Goal: Task Accomplishment & Management: Complete application form

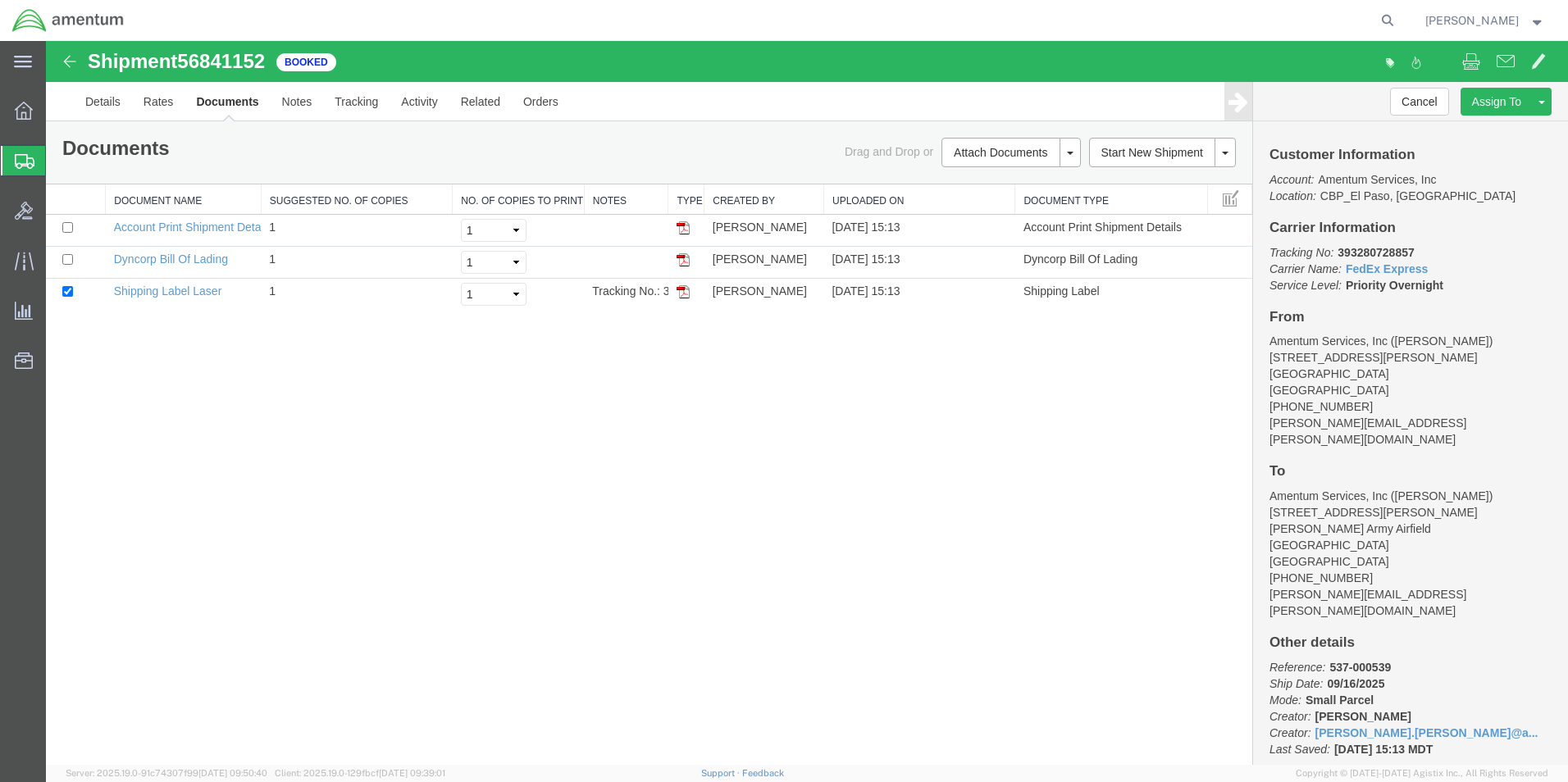
click at [0, 0] on span "Create from Template" at bounding box center [0, 0] width 0 height 0
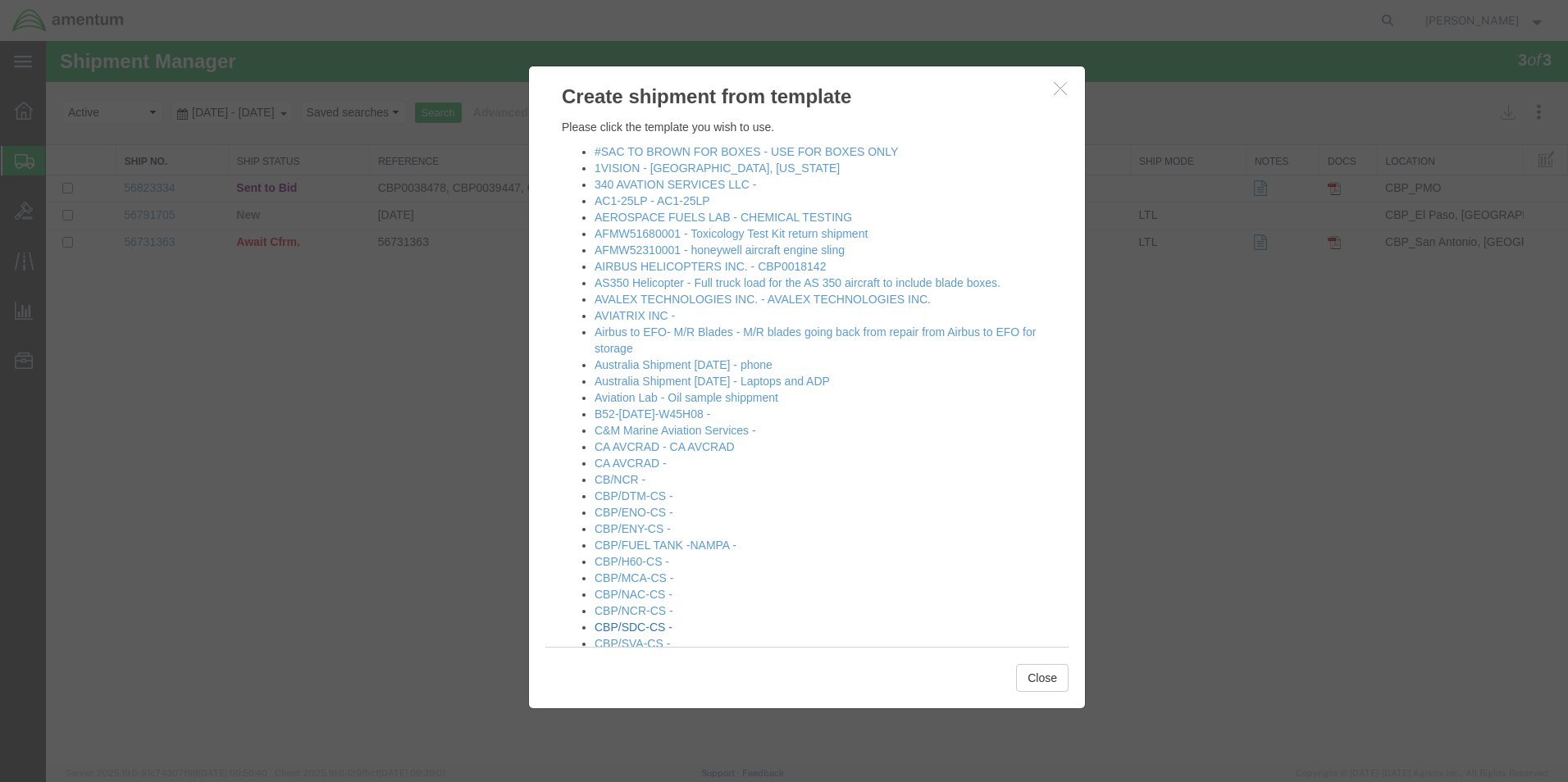
click at [651, 626] on link "CBP/SDC-CS -" at bounding box center [633, 627] width 78 height 13
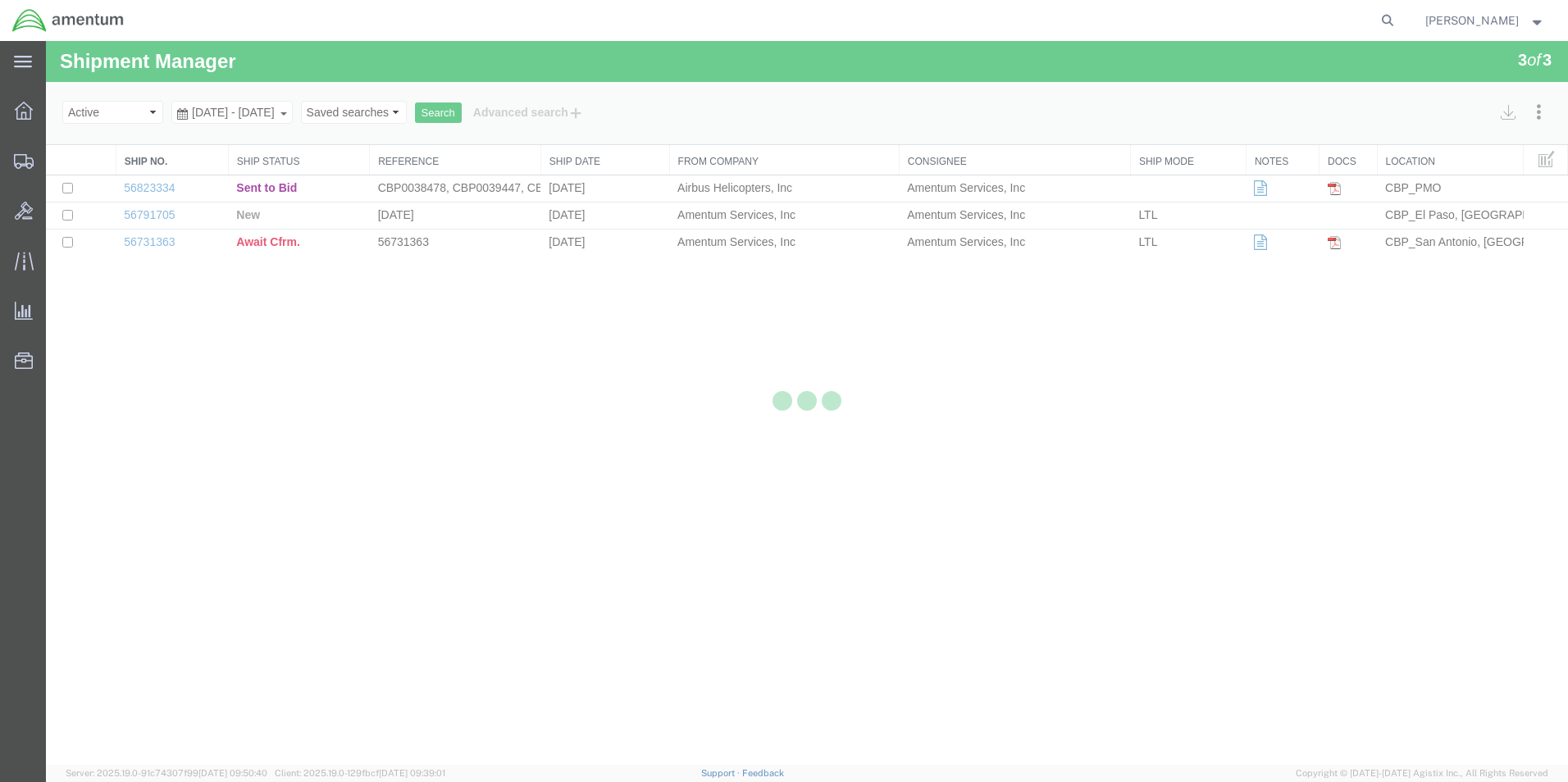
select select "49831"
select select "49947"
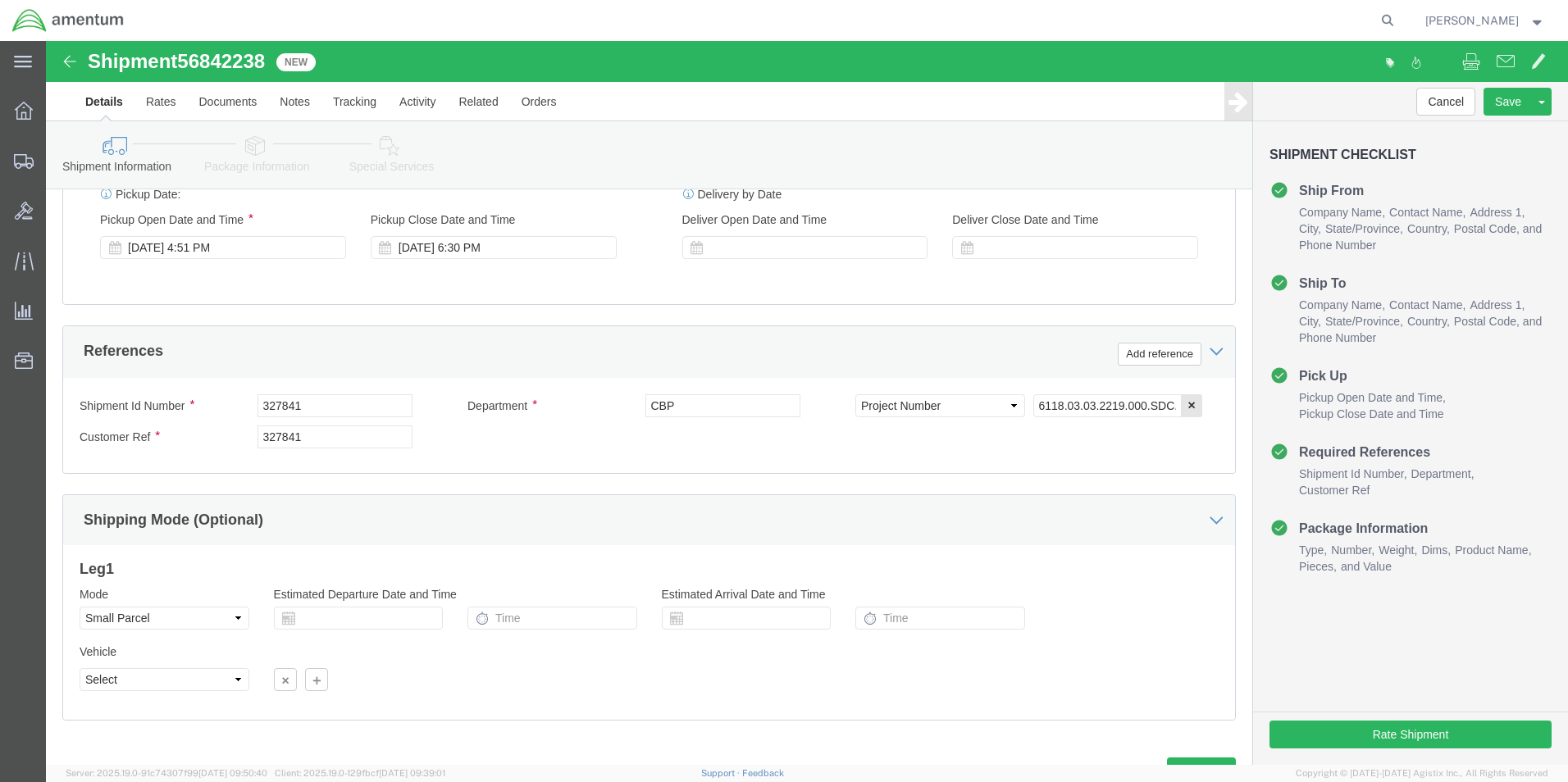
scroll to position [656, 0]
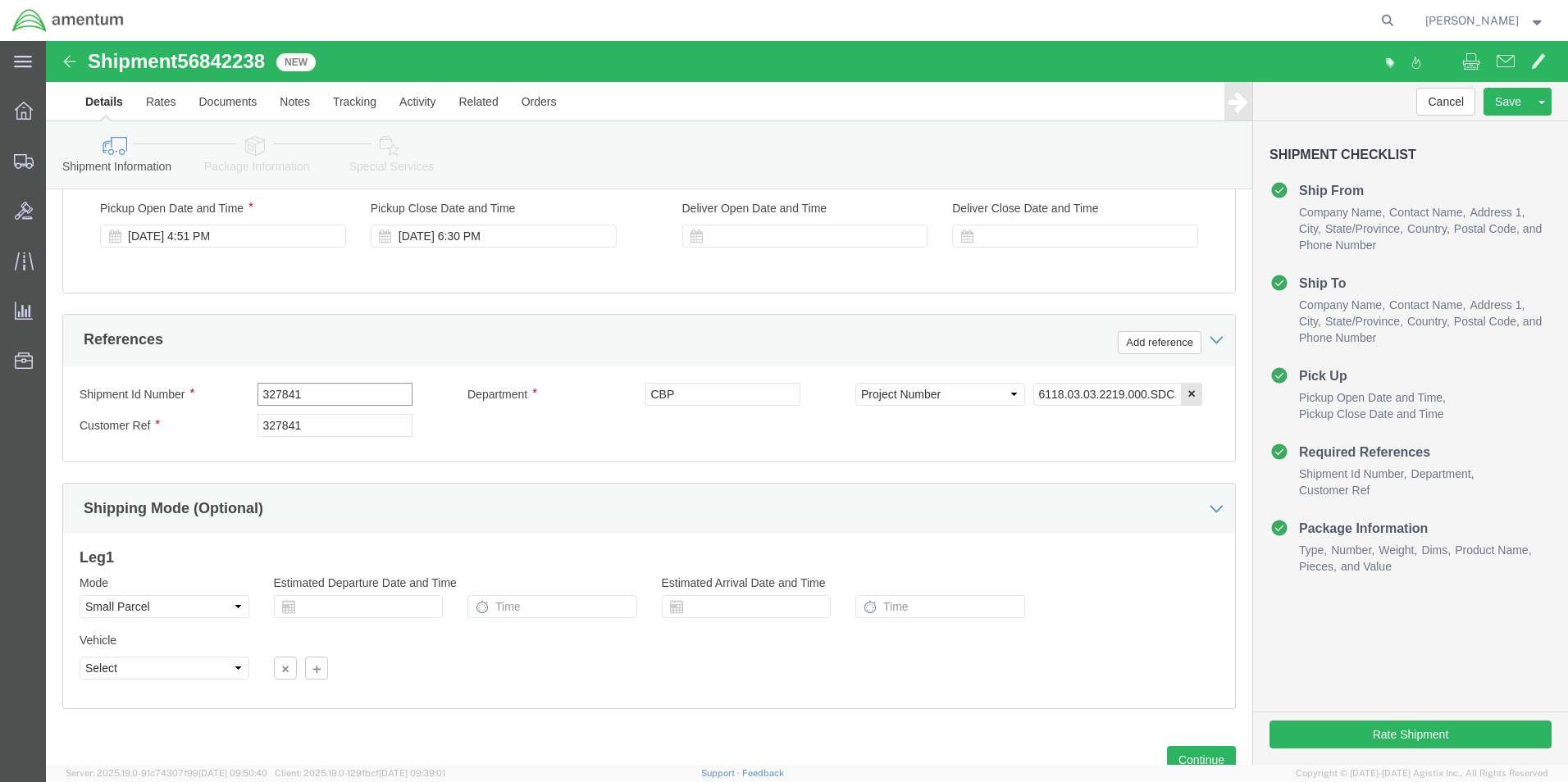
click input "327841"
drag, startPoint x: 303, startPoint y: 356, endPoint x: 168, endPoint y: 355, distance: 135.0
click div "Shipment Id Number 327841"
type input "540-000904"
drag, startPoint x: 172, startPoint y: 372, endPoint x: 155, endPoint y: 369, distance: 17.3
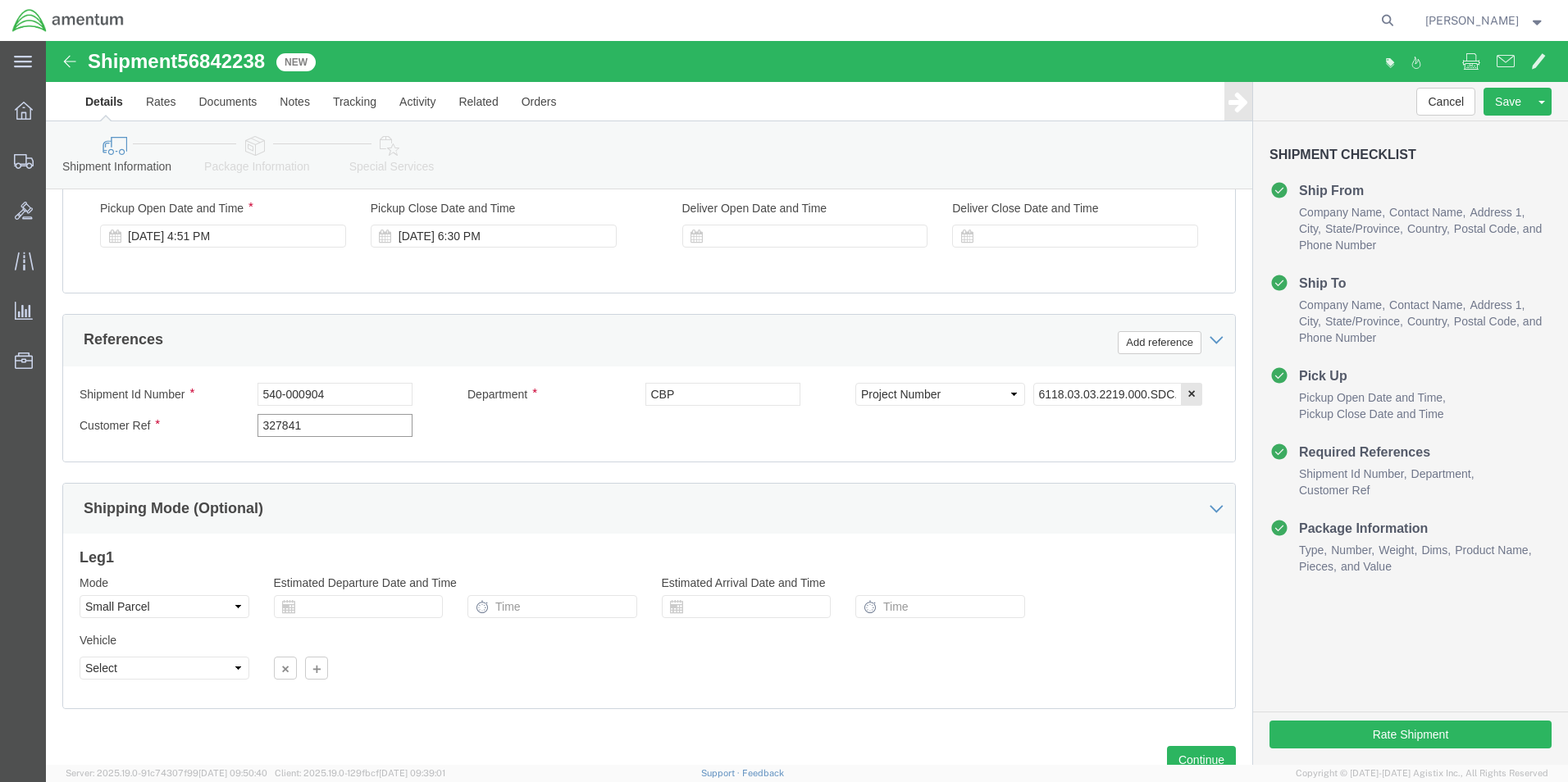
click div "Shipment Id Number 540-000904 Department CBP Select Account Type Activity ID Ai…"
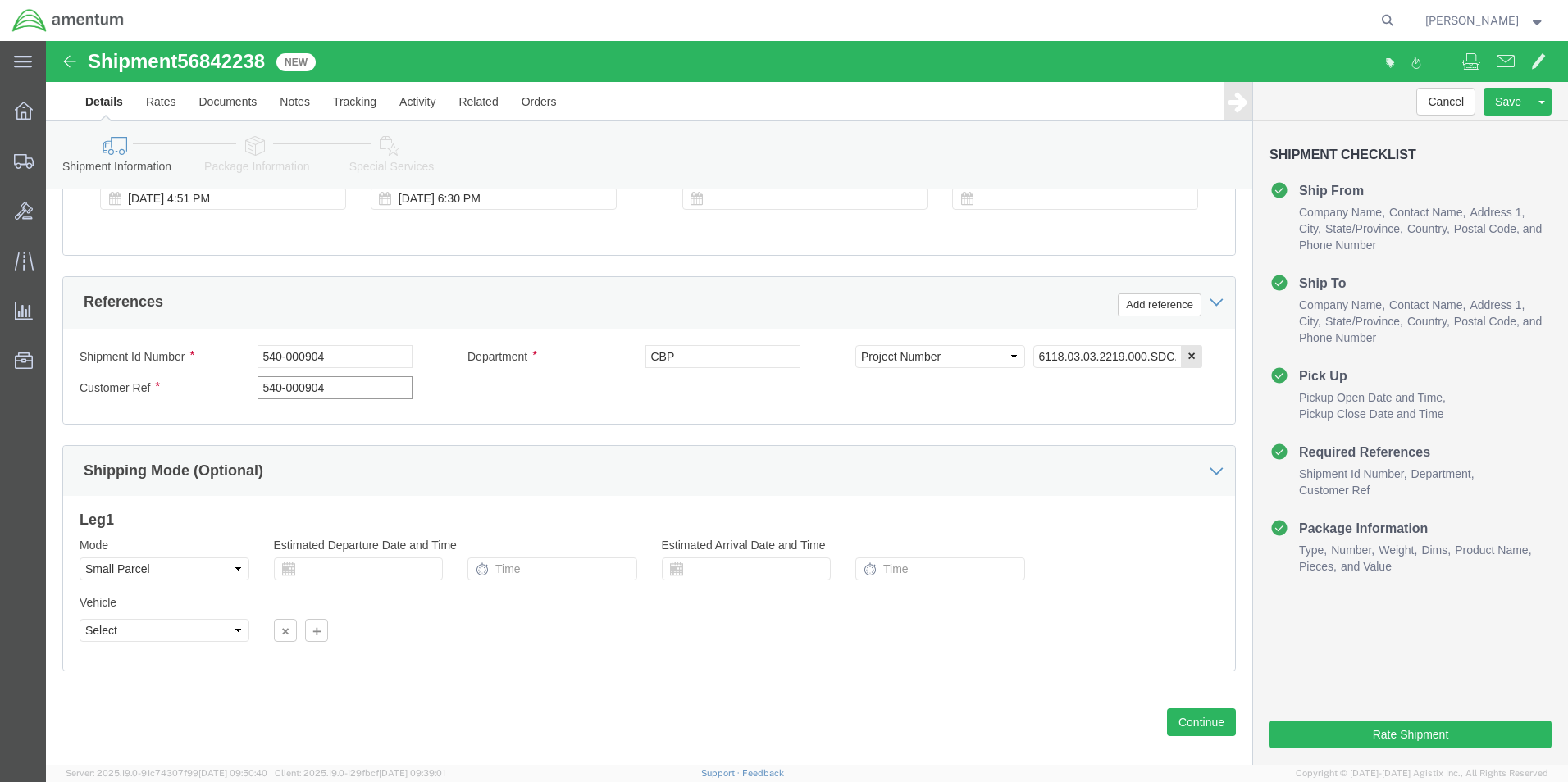
scroll to position [715, 0]
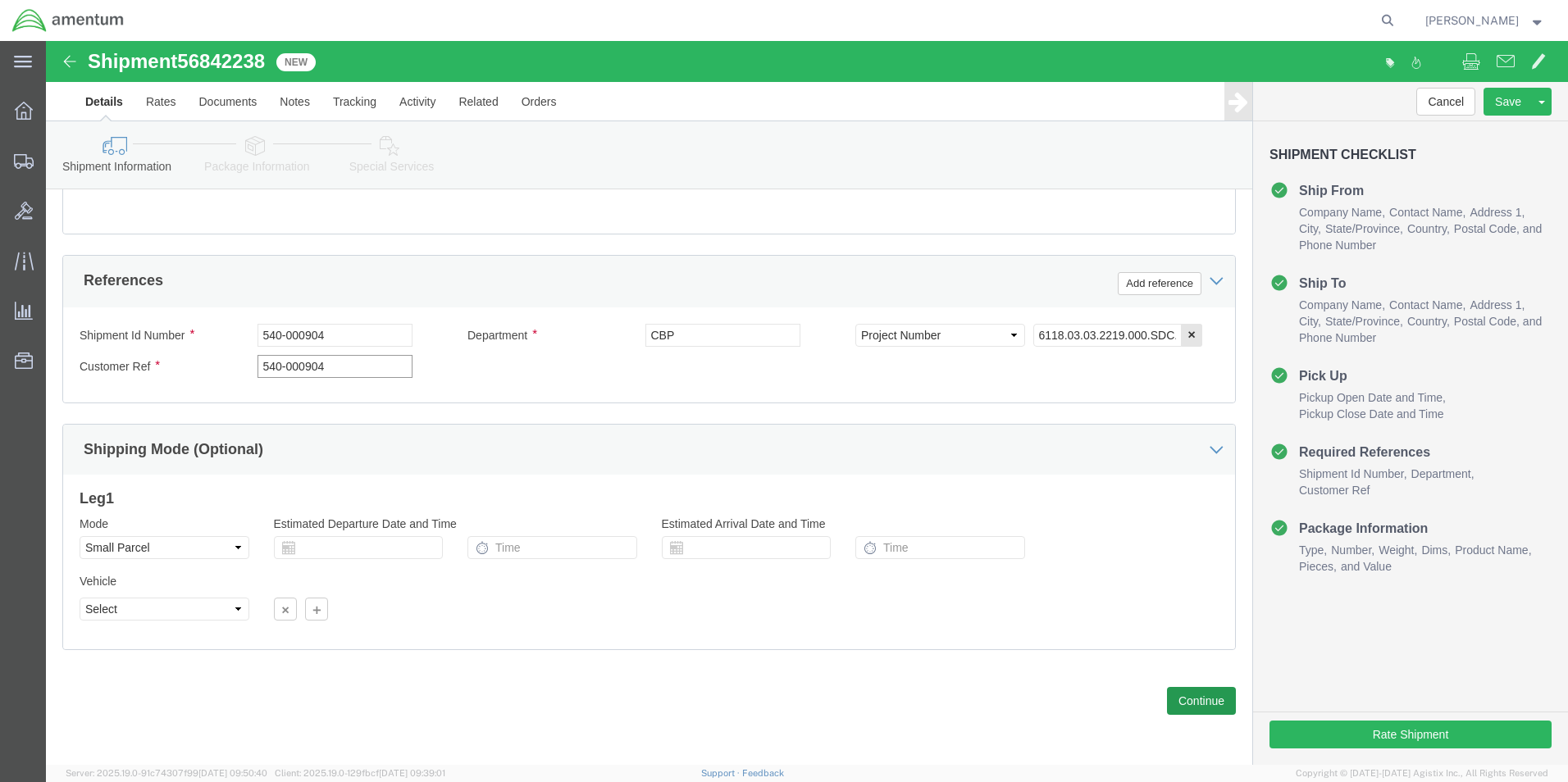
type input "540-000904"
click button "Continue"
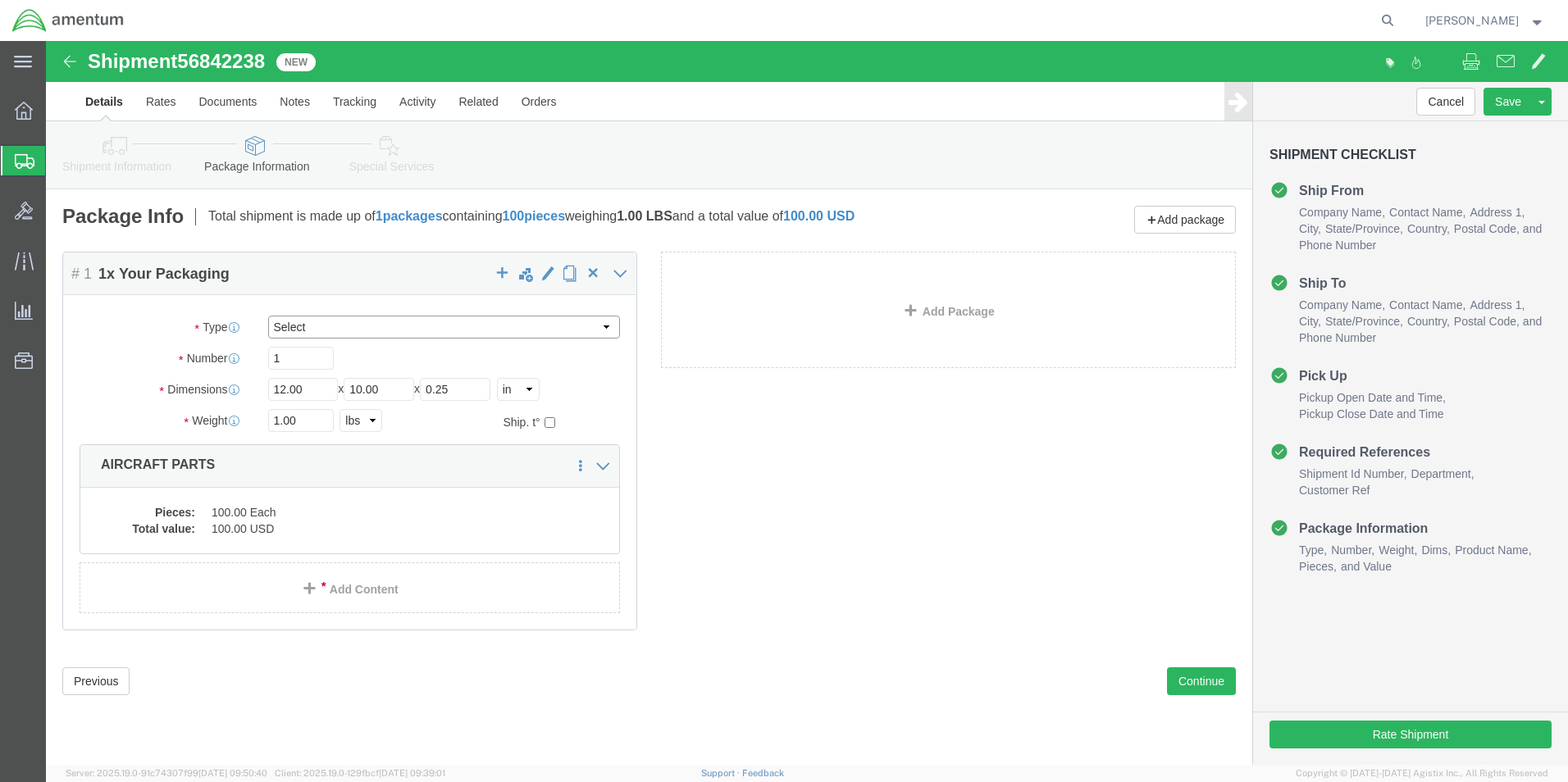
click select "Select Bale(s) Basket(s) Bolt(s) Bottle(s) Buckets Bulk Bundle(s) Can(s) Cardbo…"
select select "ENV"
click select "Select Bale(s) Basket(s) Bolt(s) Bottle(s) Buckets Bulk Bundle(s) Can(s) Cardbo…"
type input "9.50"
type input "12.50"
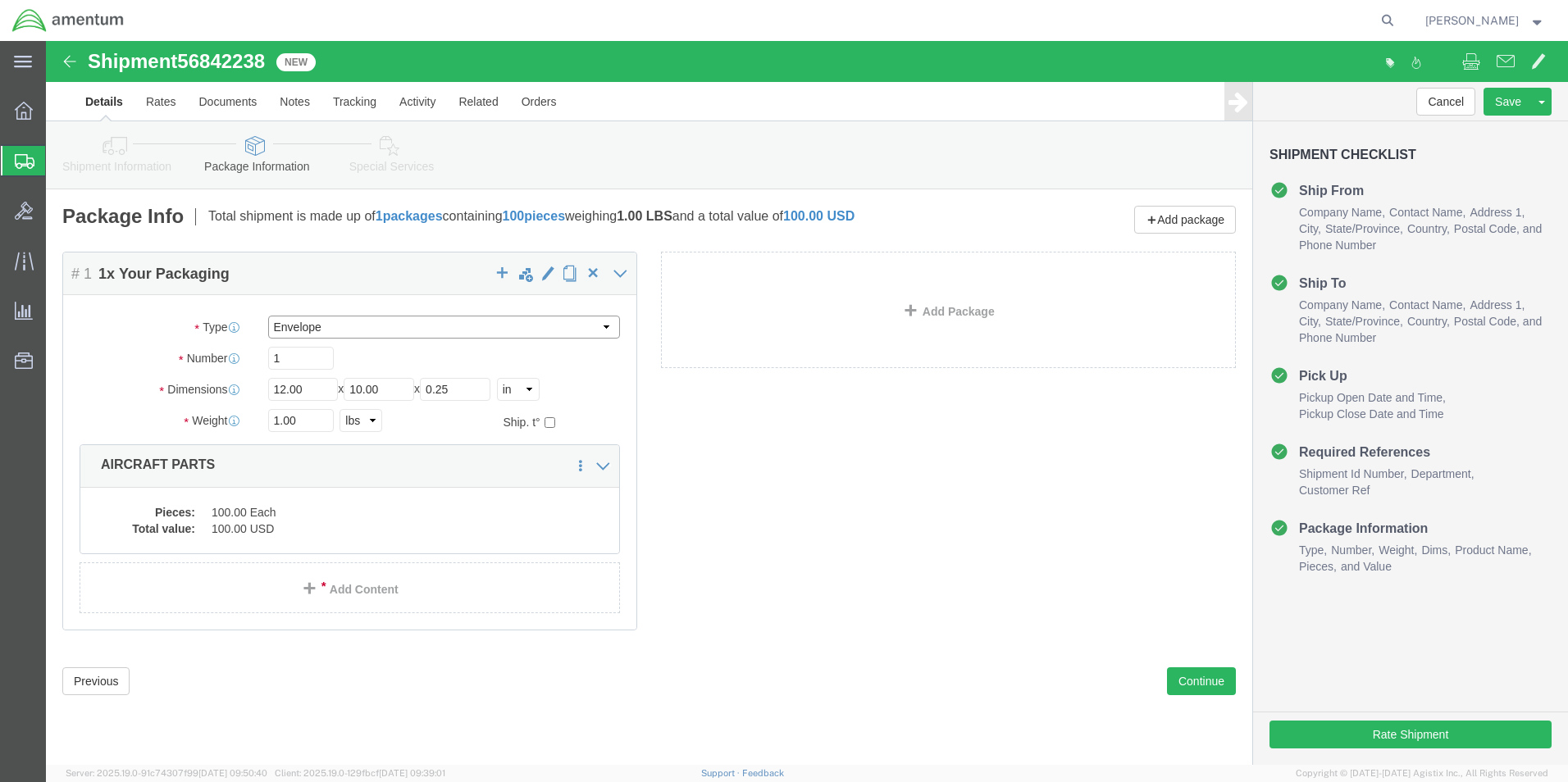
type input "1"
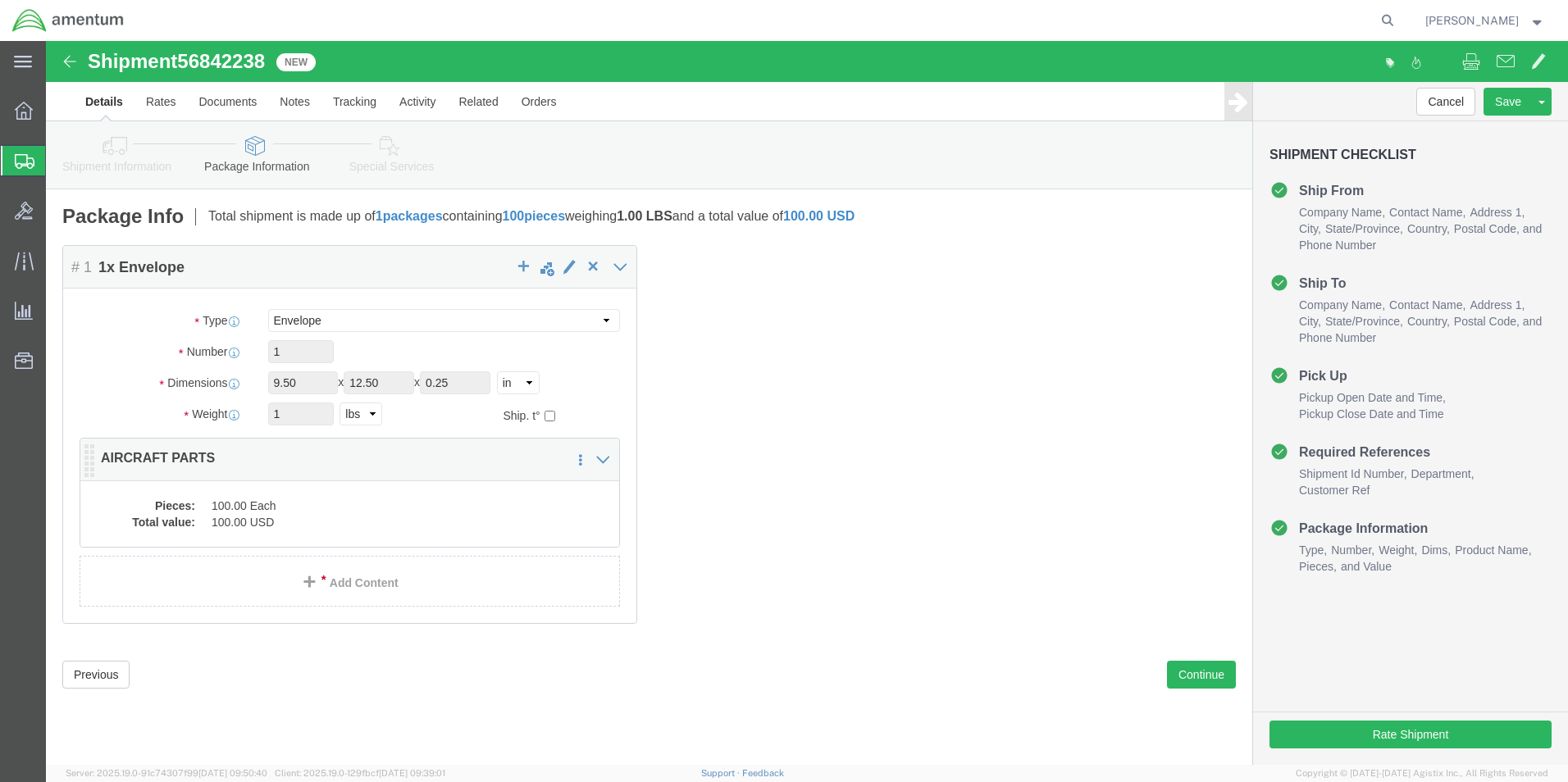
click dd "100.00 USD"
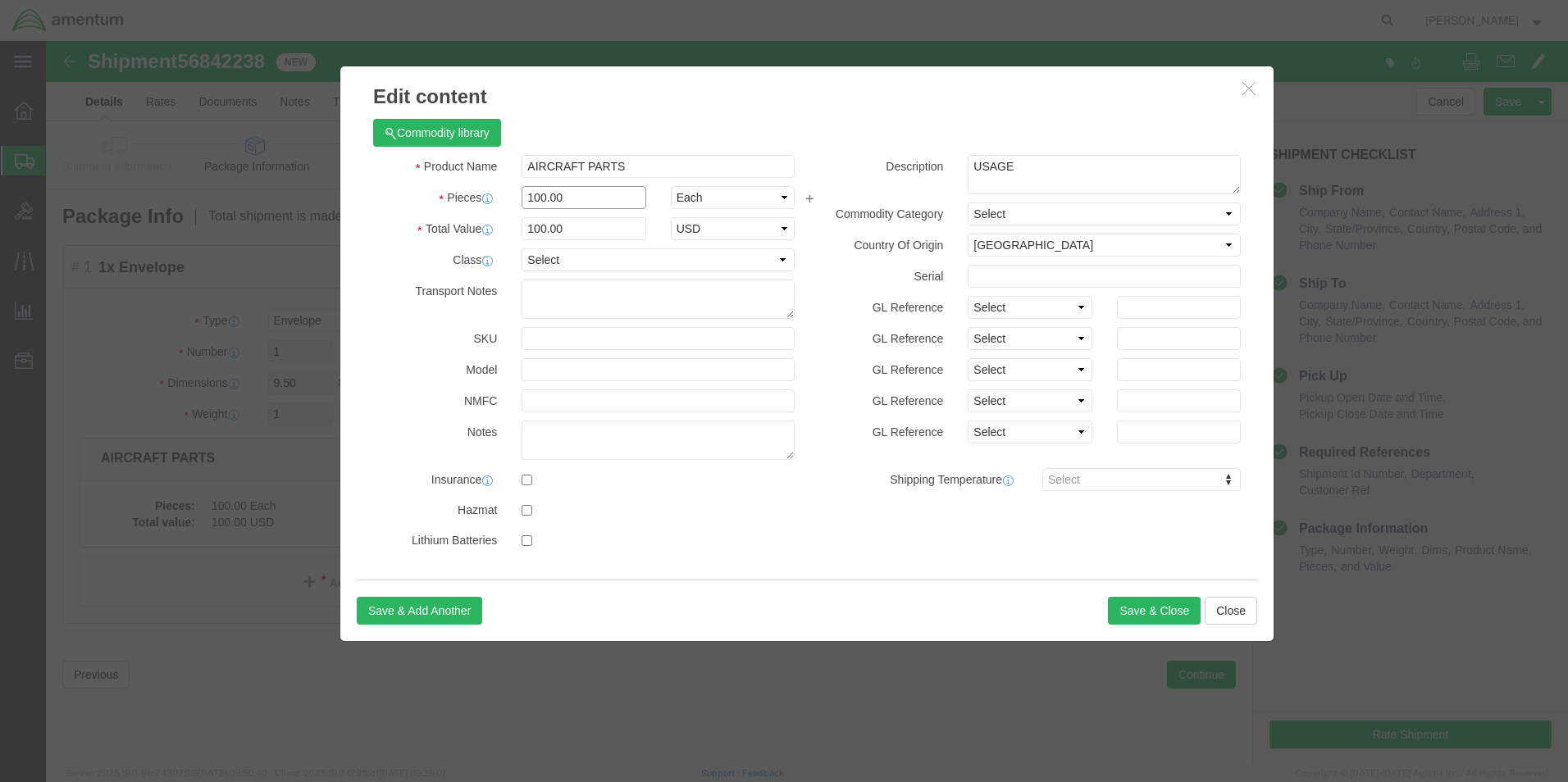
drag, startPoint x: 530, startPoint y: 156, endPoint x: 455, endPoint y: 166, distance: 75.7
click div "Pieces 100.00 Select Bag Barrels 100Board Feet Bottle Box Blister Pack Carats C…"
type input "1"
click div "Commodity library"
click input "1"
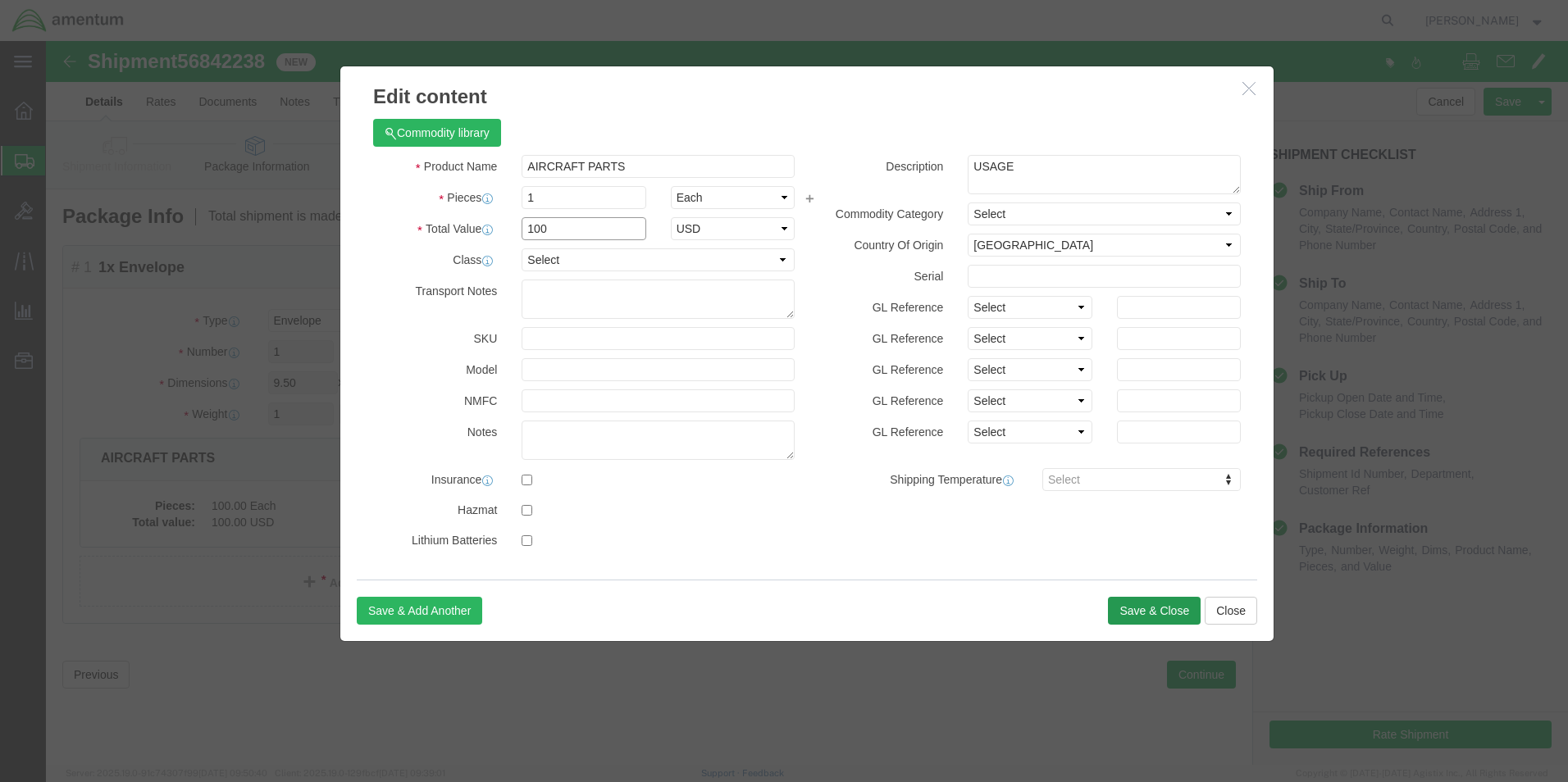
type input "100"
click button "Save & Close"
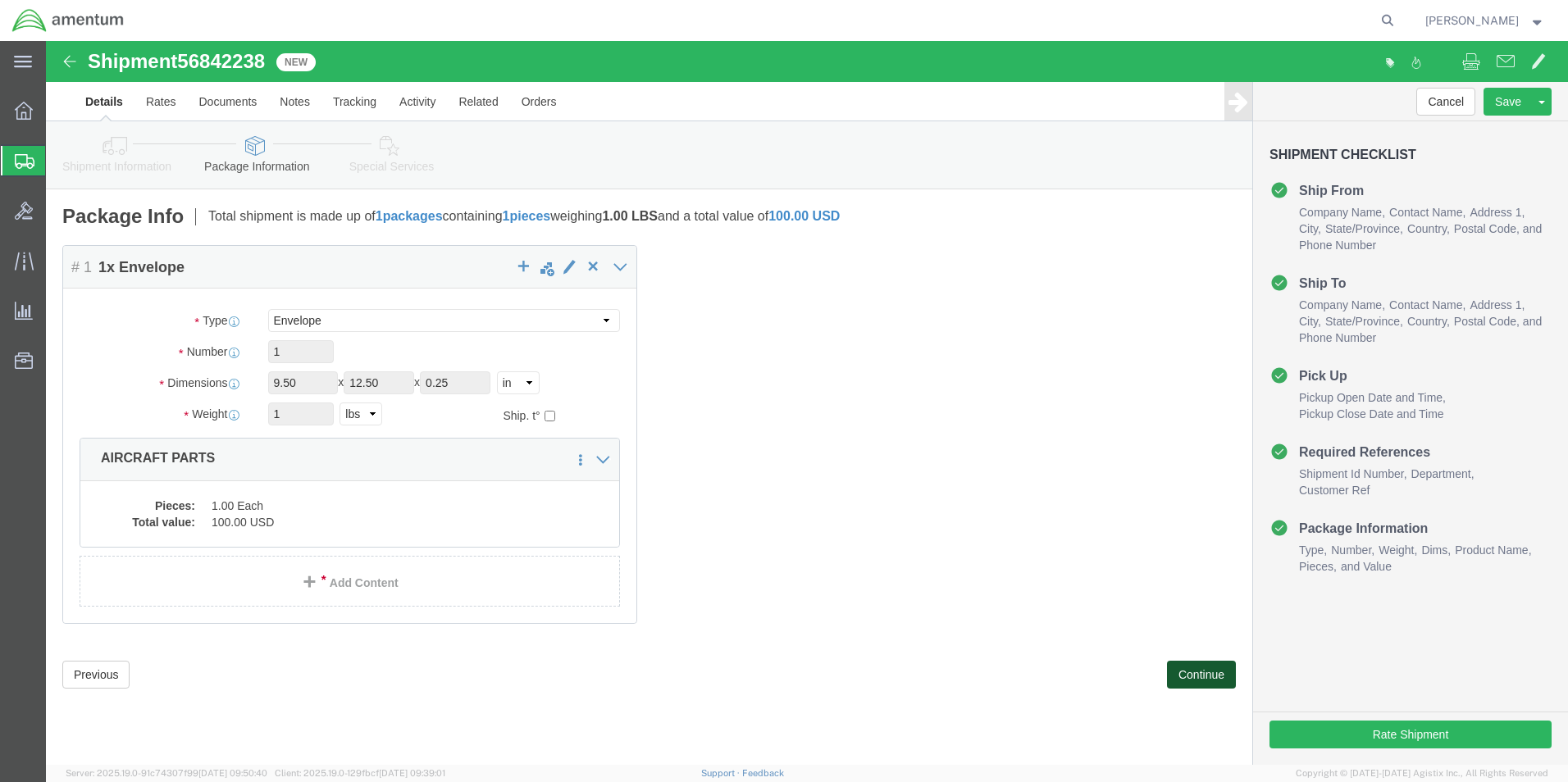
click button "Continue"
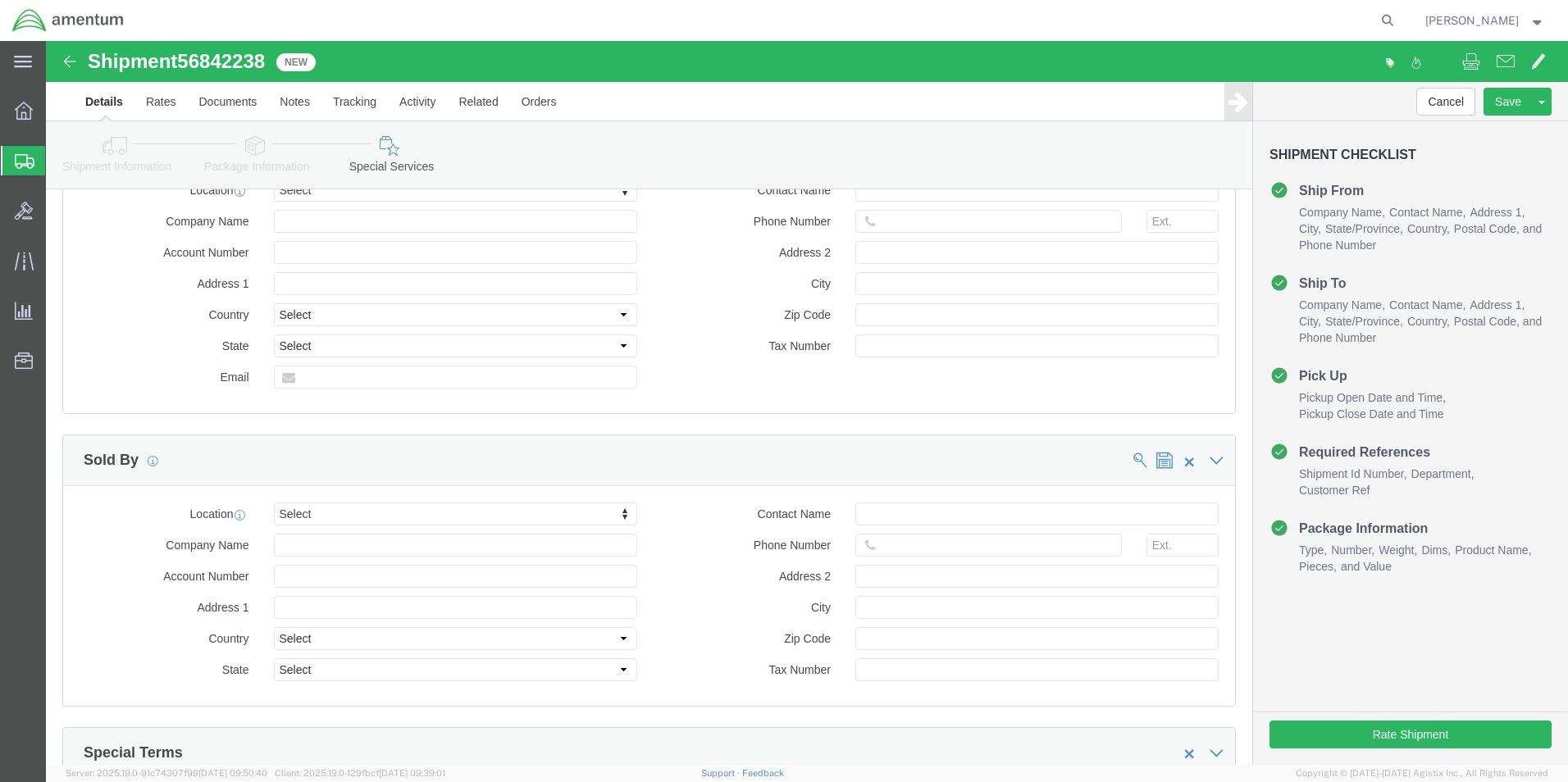
scroll to position [1312, 0]
click button "Rate Shipment"
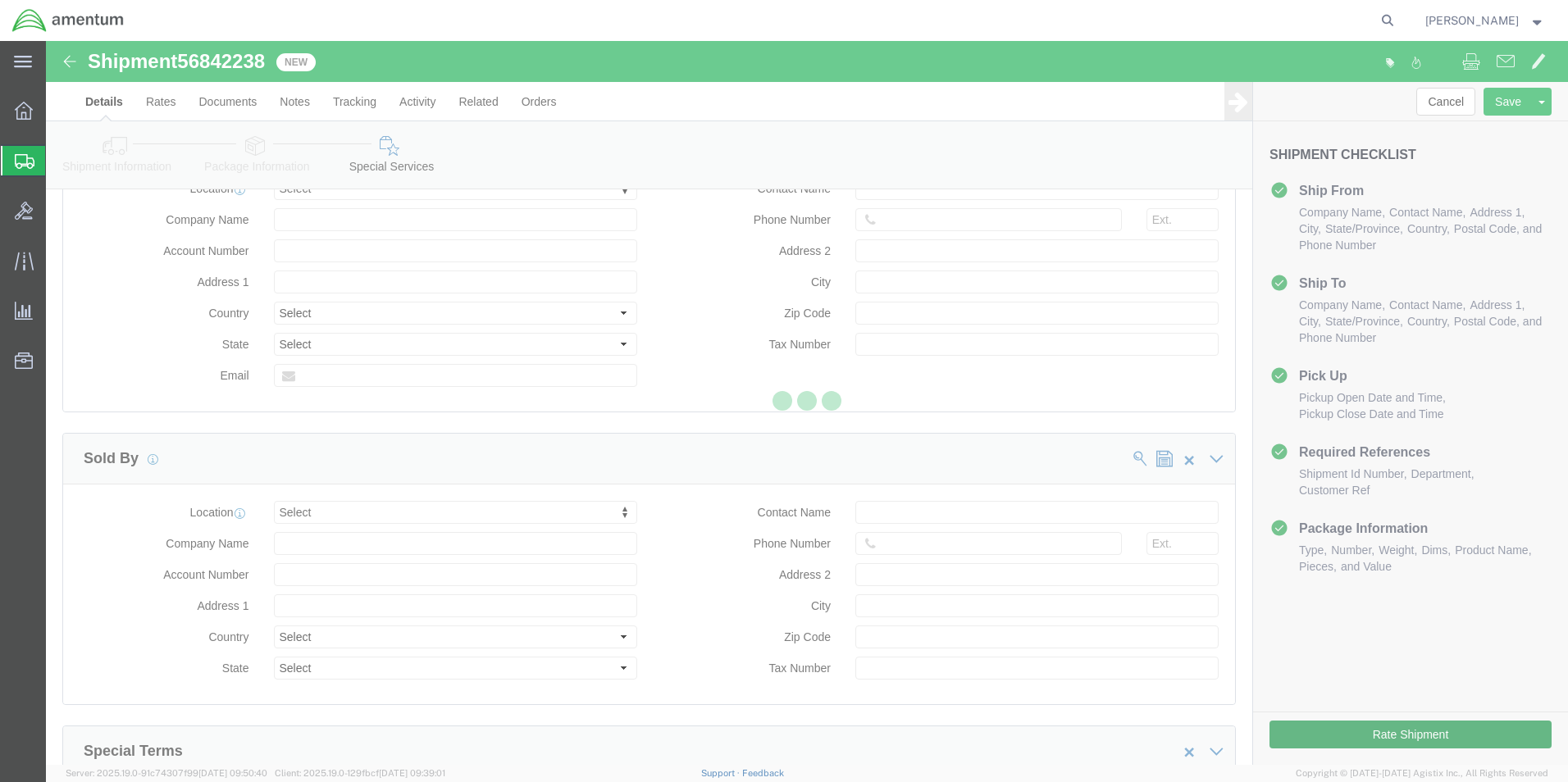
scroll to position [0, 0]
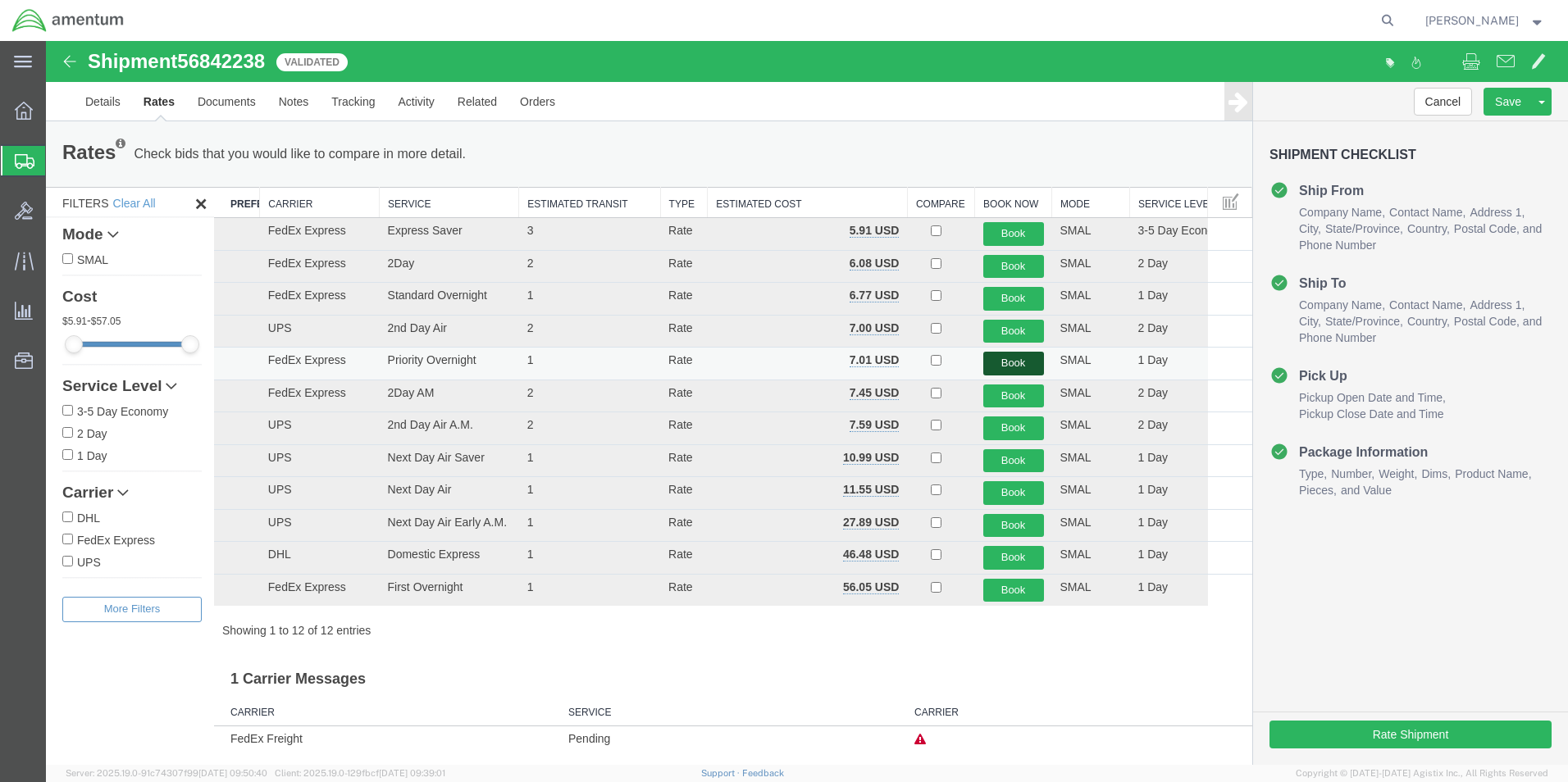
click at [1004, 368] on button "Book" at bounding box center [1014, 364] width 61 height 24
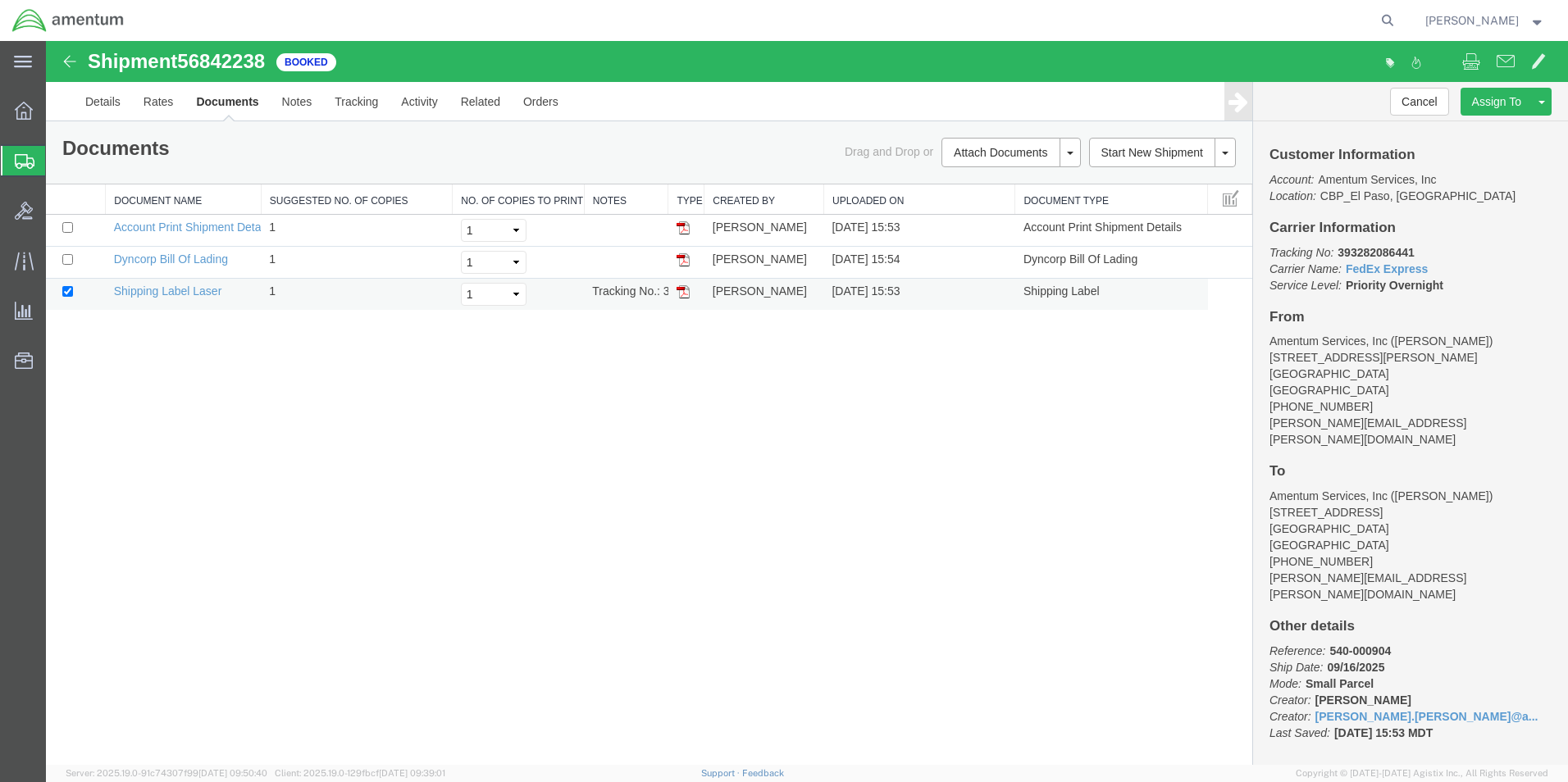
drag, startPoint x: 679, startPoint y: 291, endPoint x: 695, endPoint y: 294, distance: 16.3
click at [679, 291] on img at bounding box center [683, 291] width 13 height 13
